Goal: Task Accomplishment & Management: Complete application form

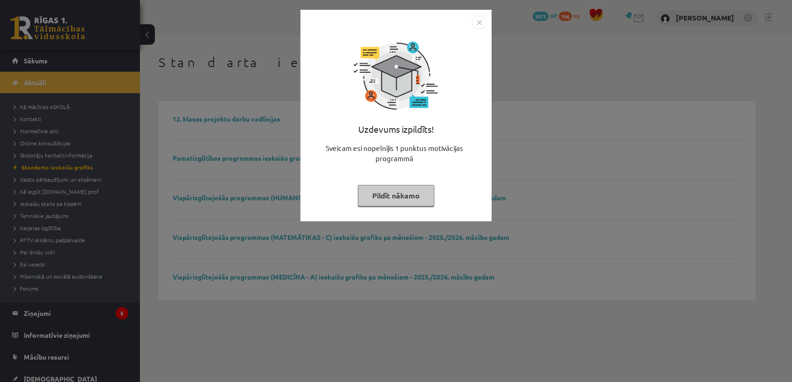
click at [368, 200] on button "Pildīt nākamo" at bounding box center [396, 195] width 76 height 21
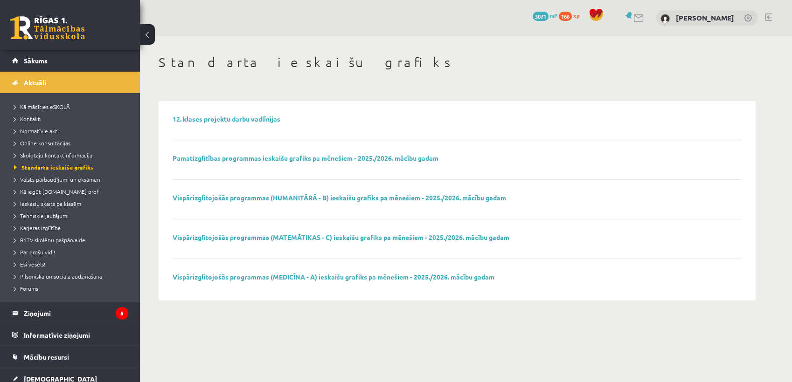
click at [572, 19] on span "166" at bounding box center [565, 16] width 13 height 9
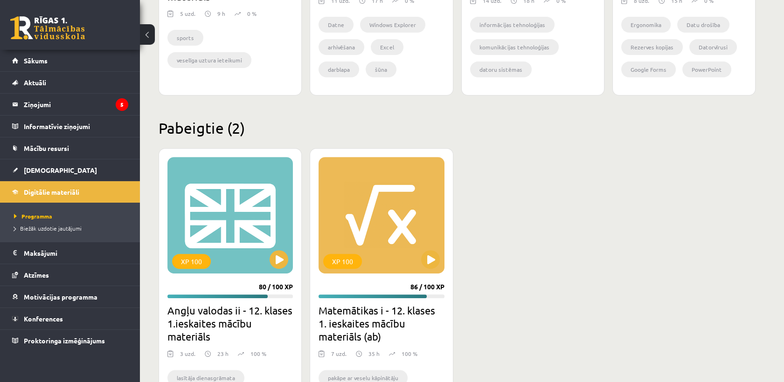
scroll to position [838, 0]
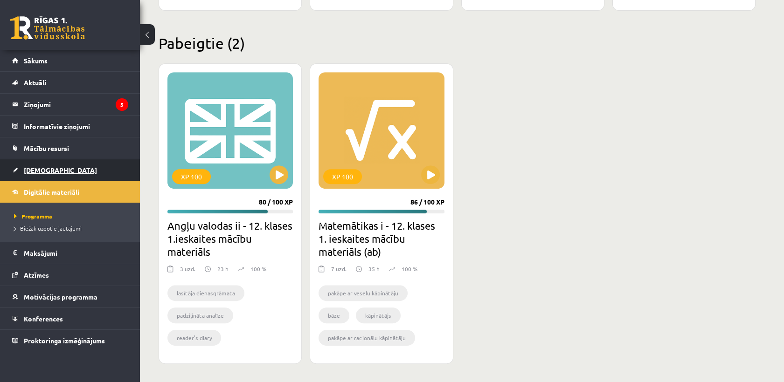
click at [45, 169] on span "[DEMOGRAPHIC_DATA]" at bounding box center [60, 170] width 73 height 8
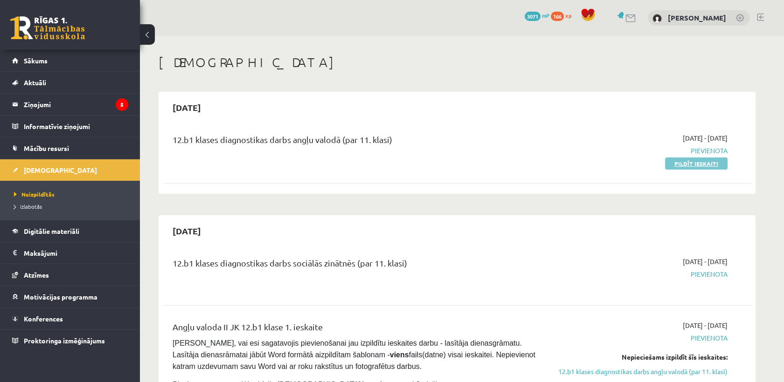
click at [675, 164] on link "Pildīt ieskaiti" at bounding box center [696, 164] width 62 height 12
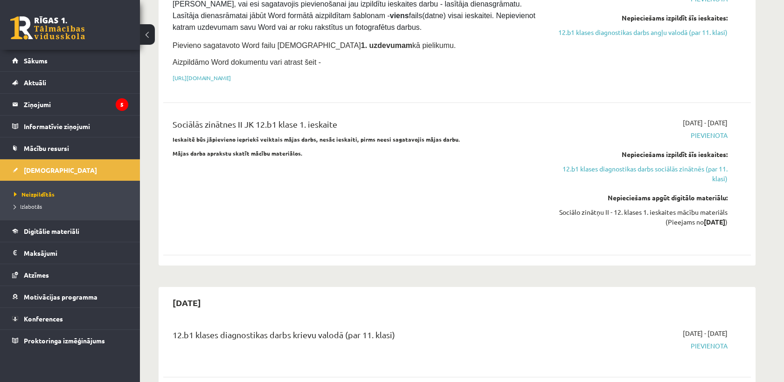
scroll to position [339, 0]
click at [45, 195] on span "Neizpildītās" at bounding box center [34, 194] width 41 height 7
click at [45, 67] on link "Sākums" at bounding box center [70, 60] width 116 height 21
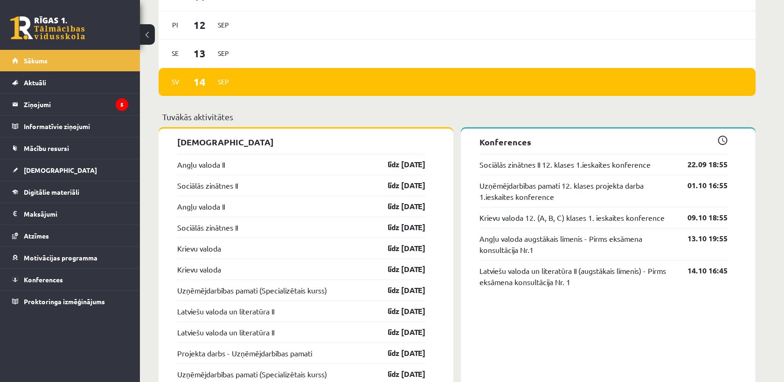
scroll to position [647, 0]
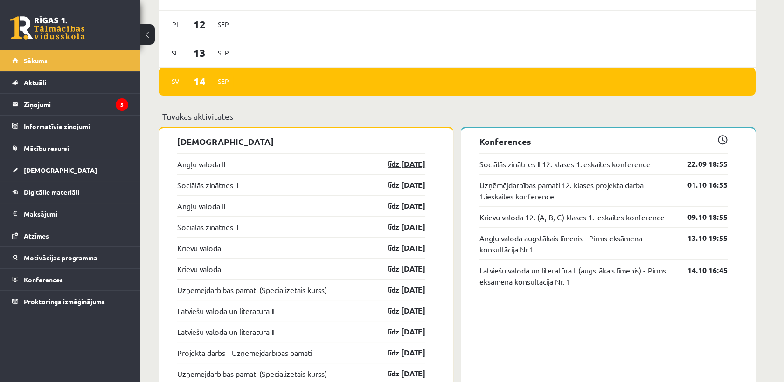
click at [382, 162] on link "līdz [DATE]" at bounding box center [398, 164] width 54 height 11
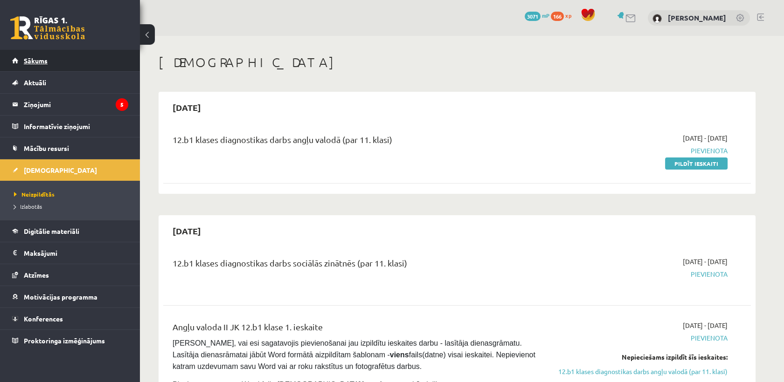
click at [78, 69] on link "Sākums" at bounding box center [70, 60] width 116 height 21
